Goal: Information Seeking & Learning: Learn about a topic

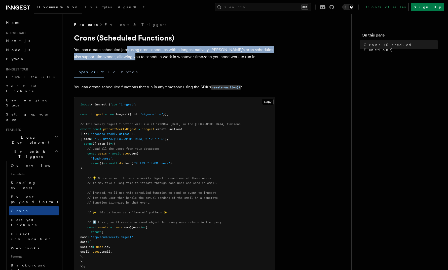
drag, startPoint x: 126, startPoint y: 48, endPoint x: 136, endPoint y: 58, distance: 13.9
click at [137, 57] on p "You can create scheduled jobs using cron schedules within Inngest natively. Inn…" at bounding box center [175, 53] width 202 height 14
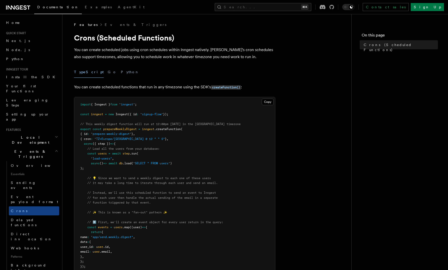
click at [147, 59] on p "You can create scheduled jobs using cron schedules within Inngest natively. Inn…" at bounding box center [175, 53] width 202 height 14
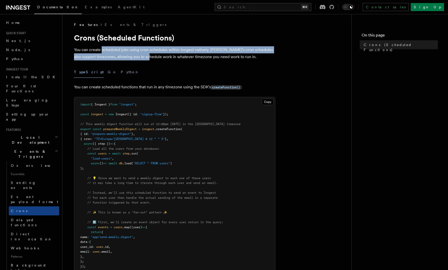
drag, startPoint x: 147, startPoint y: 59, endPoint x: 115, endPoint y: 49, distance: 33.0
click at [115, 49] on p "You can create scheduled jobs using cron schedules within Inngest natively. Inn…" at bounding box center [175, 53] width 202 height 14
drag, startPoint x: 115, startPoint y: 49, endPoint x: 147, endPoint y: 58, distance: 32.8
click at [147, 58] on p "You can create scheduled jobs using cron schedules within Inngest natively. Inn…" at bounding box center [175, 53] width 202 height 14
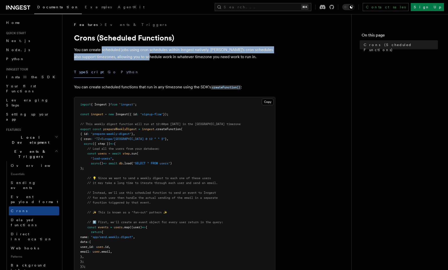
click at [147, 58] on p "You can create scheduled jobs using cron schedules within Inngest natively. Inn…" at bounding box center [175, 53] width 202 height 14
drag, startPoint x: 149, startPoint y: 58, endPoint x: 127, endPoint y: 50, distance: 23.1
click at [127, 49] on p "You can create scheduled jobs using cron schedules within Inngest natively. Inn…" at bounding box center [175, 53] width 202 height 14
click at [127, 50] on p "You can create scheduled jobs using cron schedules within Inngest natively. Inn…" at bounding box center [175, 53] width 202 height 14
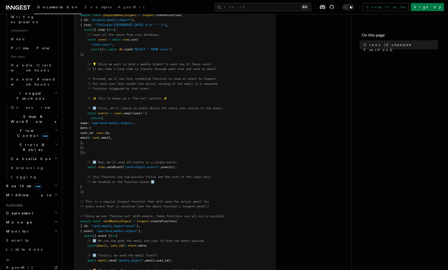
scroll to position [132, 0]
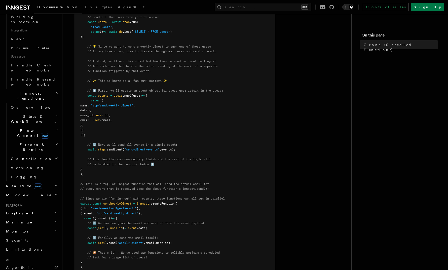
click at [21, 6] on icon at bounding box center [21, 8] width 3 height 4
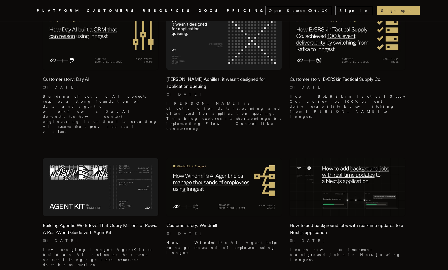
scroll to position [312, 0]
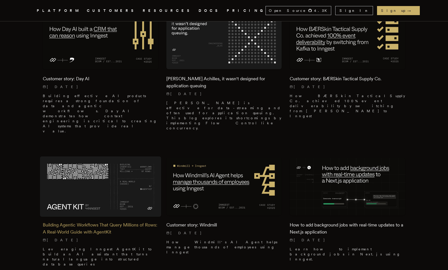
click at [104, 222] on h2 "Building Agentic Workflows That Query Millions of Rows: A Real-World Guide with…" at bounding box center [101, 229] width 116 height 14
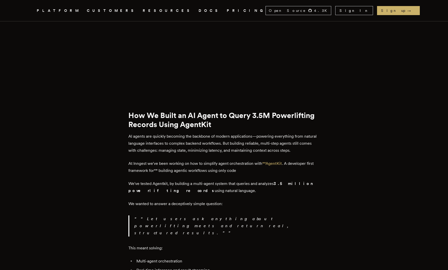
scroll to position [220, 0]
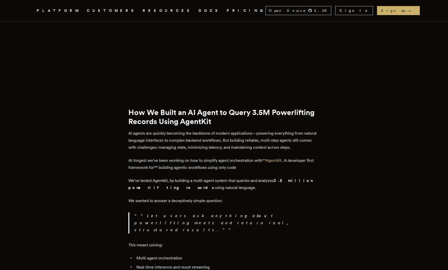
click at [241, 264] on li "Real-time inference and result streaming" at bounding box center [227, 267] width 185 height 7
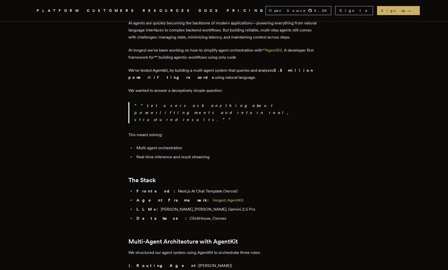
scroll to position [332, 0]
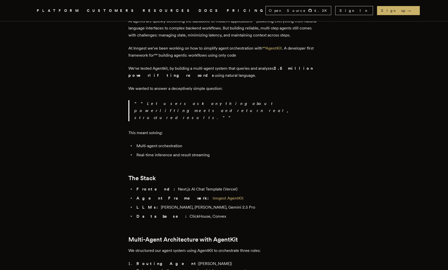
click at [259, 236] on h2 "Multi-Agent Architecture with AgentKit" at bounding box center [223, 239] width 191 height 7
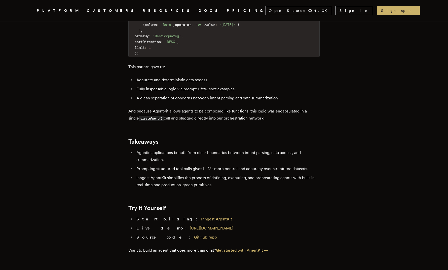
scroll to position [2171, 0]
